Goal: Task Accomplishment & Management: Use online tool/utility

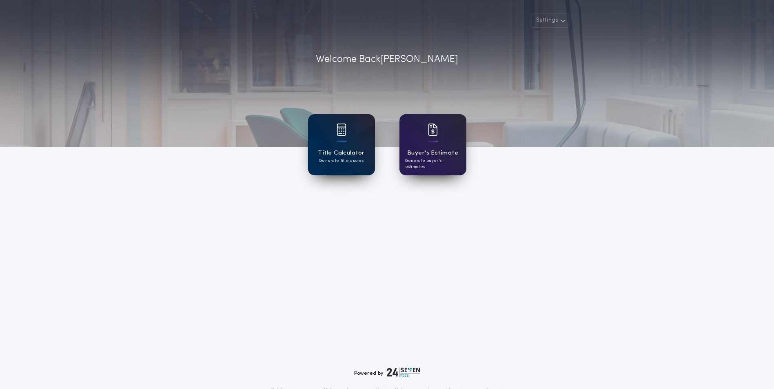
click at [348, 143] on div "Title Calculator Generate title quotes" at bounding box center [341, 144] width 67 height 61
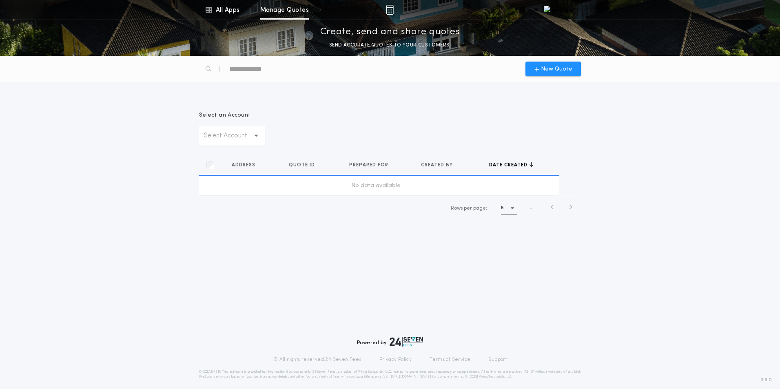
click at [257, 142] on div "Select Account" at bounding box center [232, 136] width 66 height 20
click at [389, 115] on div "Select an Account Select Account TTC North Dakota TTC Minnesota" at bounding box center [390, 128] width 382 height 34
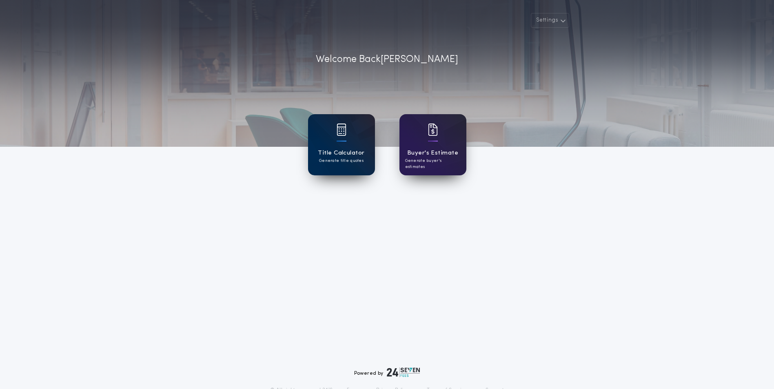
click at [349, 147] on div "Title Calculator Generate title quotes" at bounding box center [341, 144] width 67 height 61
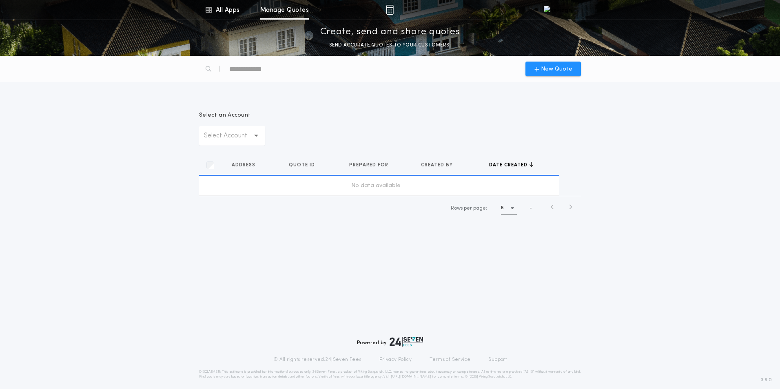
click at [230, 135] on p "Select Account" at bounding box center [232, 136] width 56 height 10
click at [373, 135] on div "Select an Account Select Account" at bounding box center [390, 128] width 382 height 34
click at [631, 166] on div "Select an Account Select Account Address Quotes Quote ID Quotes Prepared for Qu…" at bounding box center [390, 161] width 780 height 138
click at [369, 143] on div "Select an Account Select Account" at bounding box center [390, 128] width 382 height 34
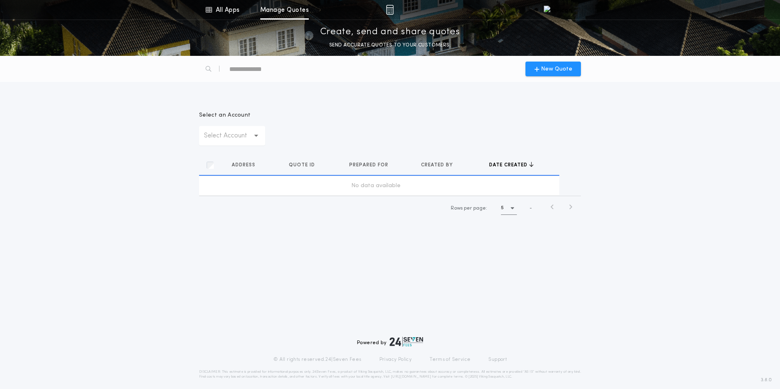
click at [159, 281] on div "New Quote Select an Account Select Account Address Quotes Quote ID Quotes Prepa…" at bounding box center [390, 222] width 780 height 333
click at [568, 206] on icon "button" at bounding box center [570, 207] width 4 height 6
click at [511, 292] on div "New Quote Select an Account Select Account Address Quotes Quote ID Quotes Prepa…" at bounding box center [390, 222] width 780 height 333
click at [400, 285] on div "New Quote Select an Account Select Account Address Quotes Quote ID Quotes Prepa…" at bounding box center [390, 222] width 780 height 333
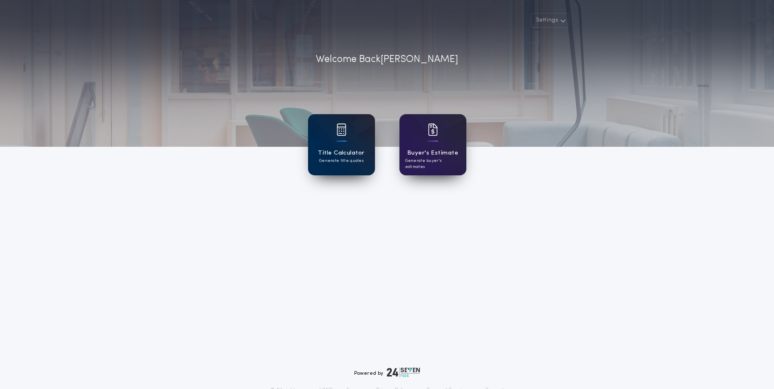
click at [355, 156] on h1 "Title Calculator" at bounding box center [341, 152] width 46 height 9
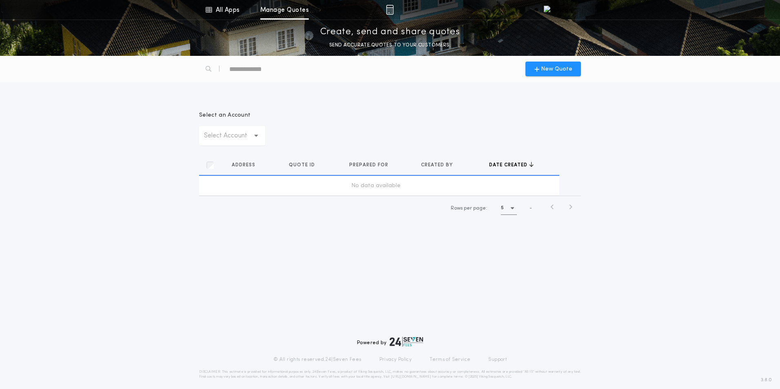
click at [548, 10] on img at bounding box center [558, 10] width 28 height 8
click at [383, 11] on div at bounding box center [419, 10] width 221 height 20
click at [389, 9] on img at bounding box center [390, 10] width 8 height 10
click at [385, 100] on div "Select an Account Select Account Address Quotes Quote ID Quotes Prepared for Qu…" at bounding box center [389, 161] width 391 height 138
click at [254, 130] on div "Select Account" at bounding box center [232, 136] width 66 height 20
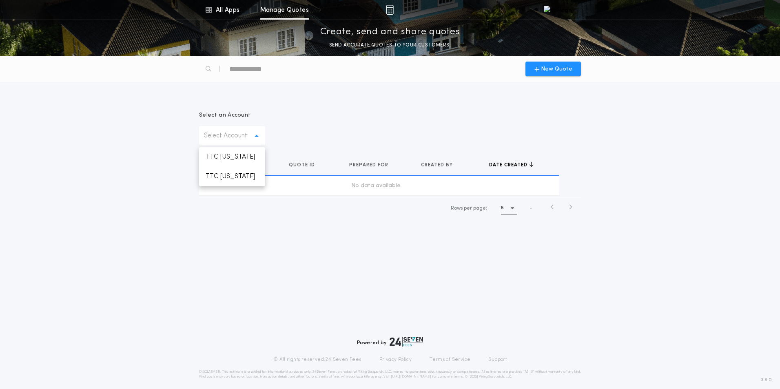
click at [254, 136] on icon "button" at bounding box center [256, 136] width 4 height 3
click at [341, 139] on div "Select an Account Select Account" at bounding box center [390, 128] width 382 height 34
